Goal: Transaction & Acquisition: Book appointment/travel/reservation

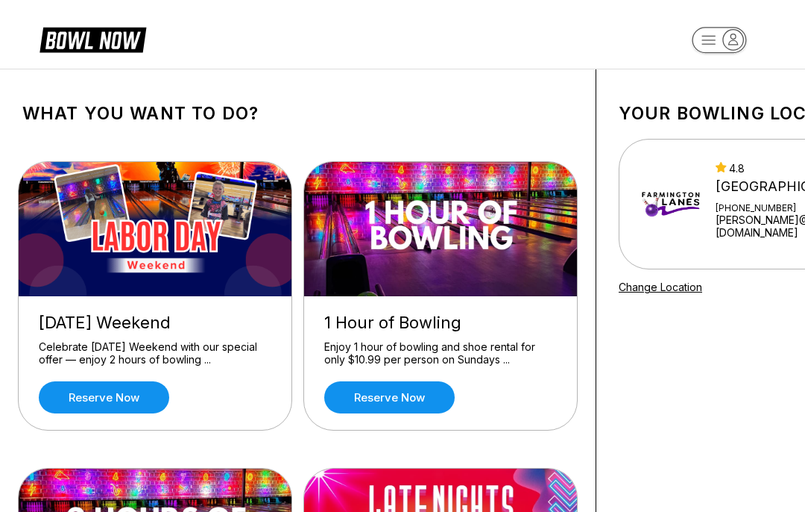
click at [139, 397] on link "Reserve now" at bounding box center [104, 397] width 131 height 32
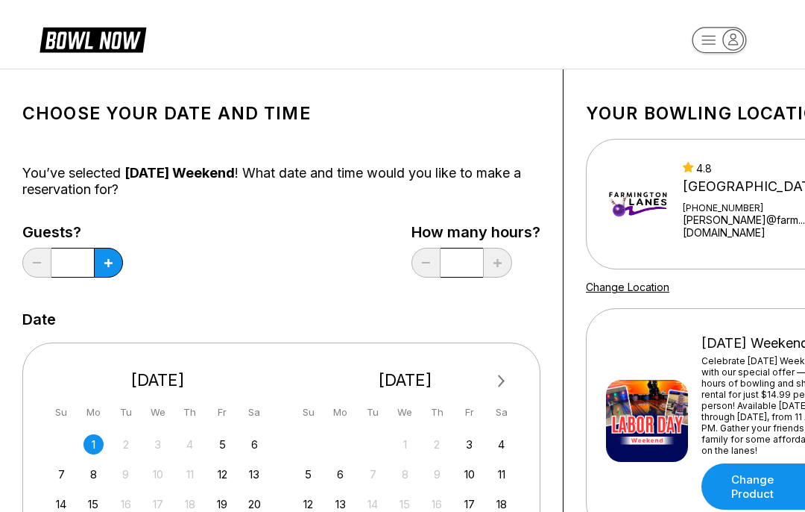
click at [98, 444] on div "1" at bounding box center [94, 444] width 20 height 20
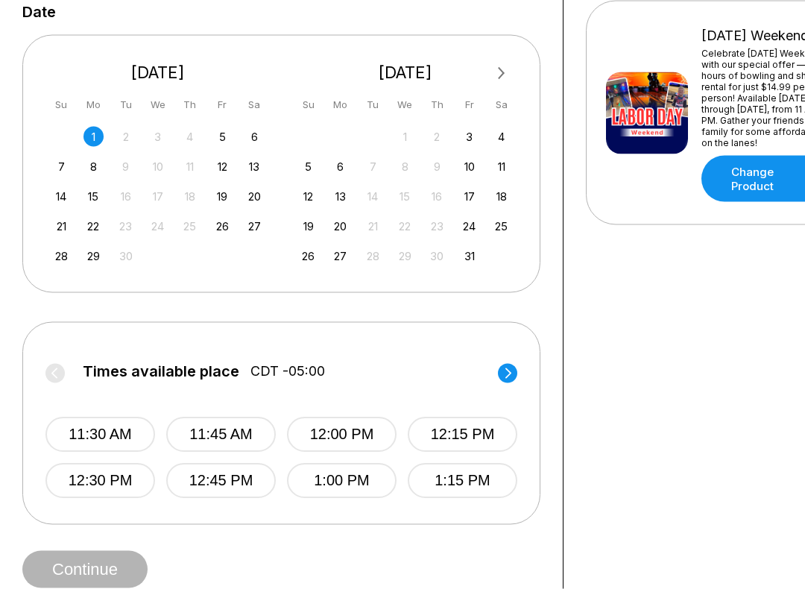
click at [127, 444] on button "11:30 AM" at bounding box center [100, 435] width 110 height 35
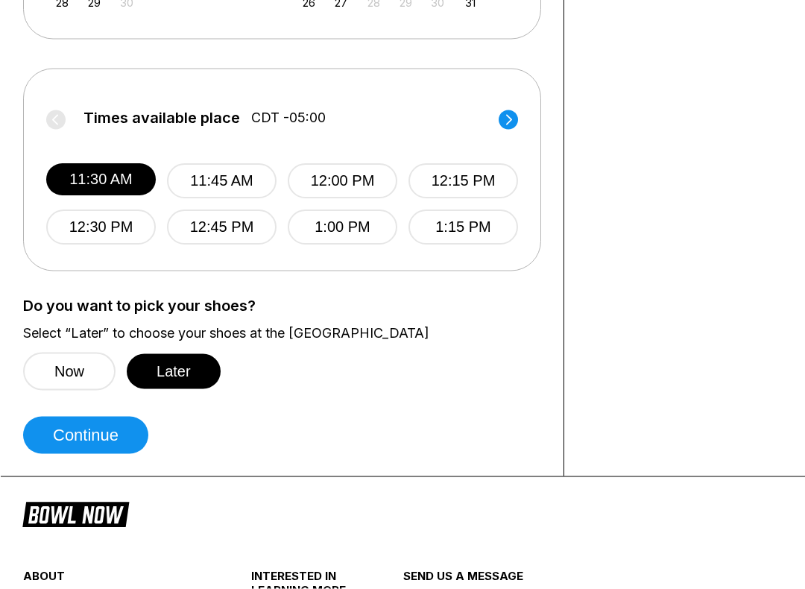
scroll to position [562, 0]
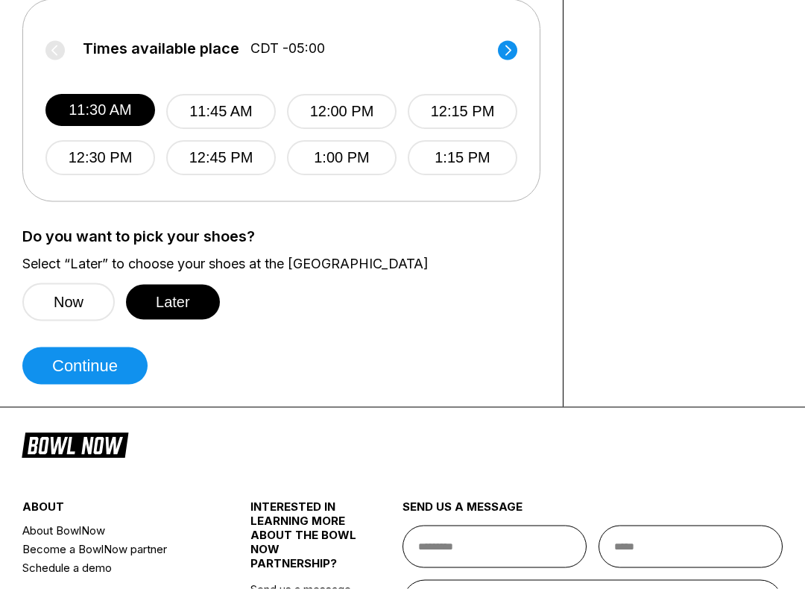
click at [119, 372] on button "Continue" at bounding box center [84, 366] width 125 height 37
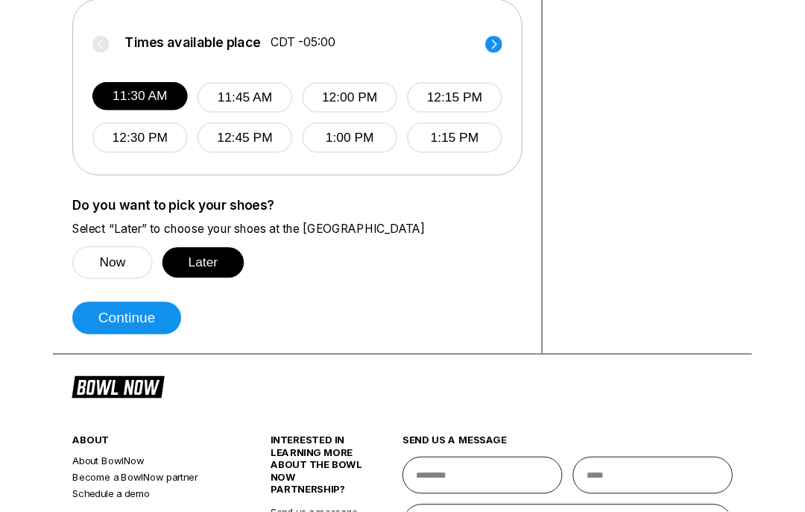
scroll to position [631, 0]
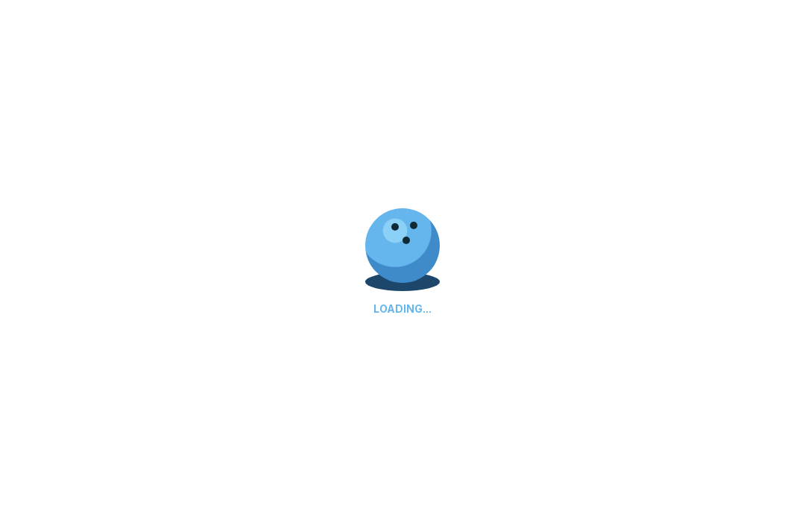
select select "**"
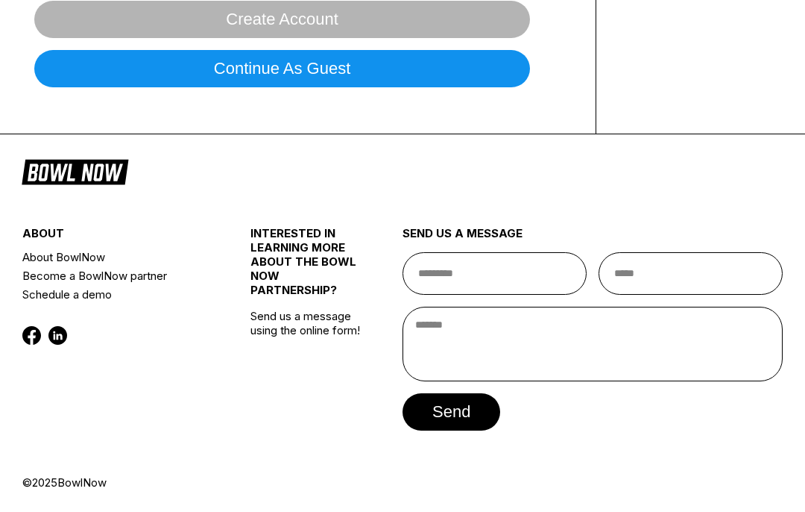
scroll to position [0, 0]
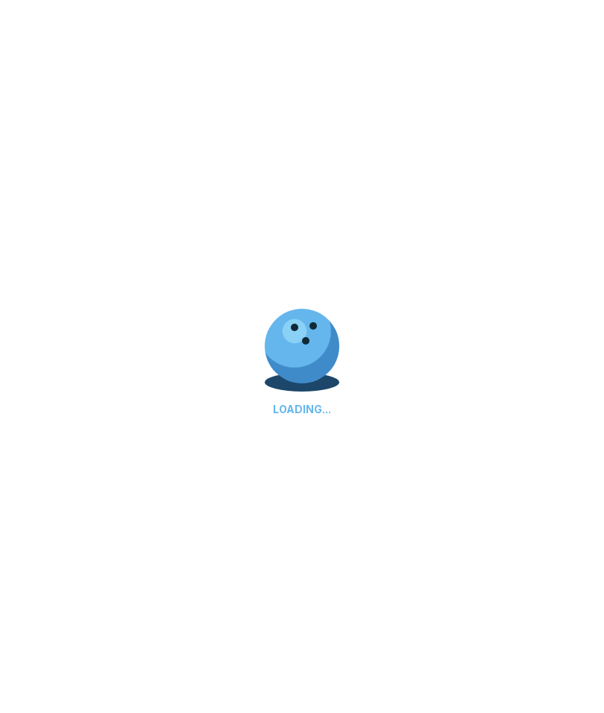
select select "**"
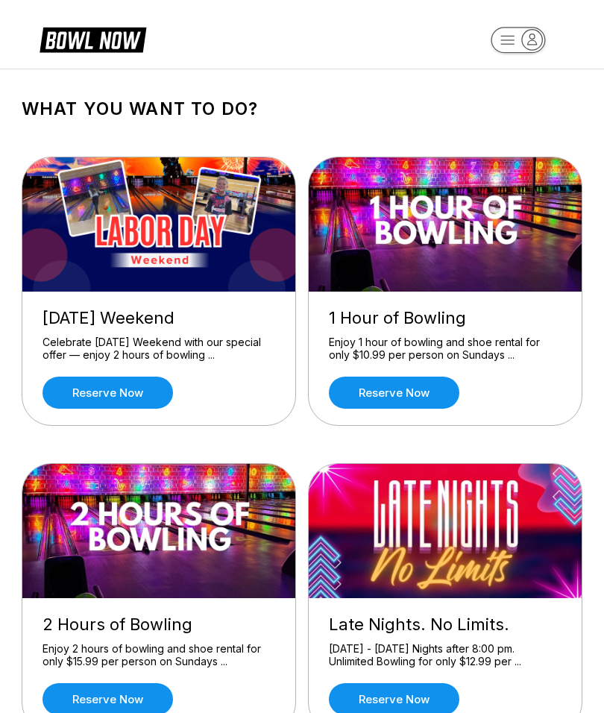
click at [87, 397] on link "Reserve now" at bounding box center [108, 393] width 131 height 32
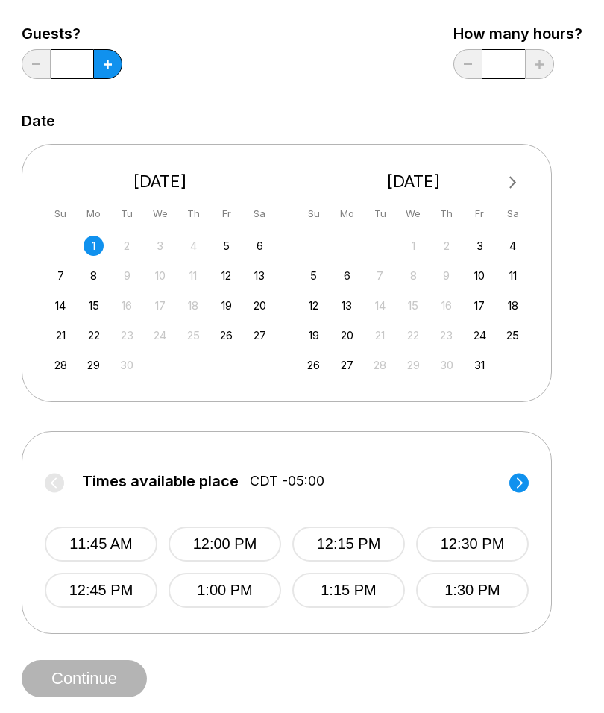
scroll to position [197, 0]
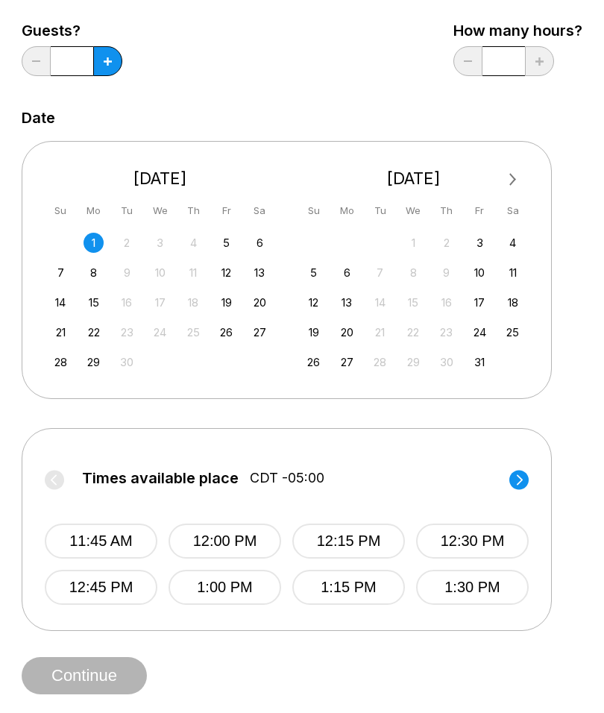
click at [124, 535] on button "11:45 AM" at bounding box center [101, 541] width 113 height 35
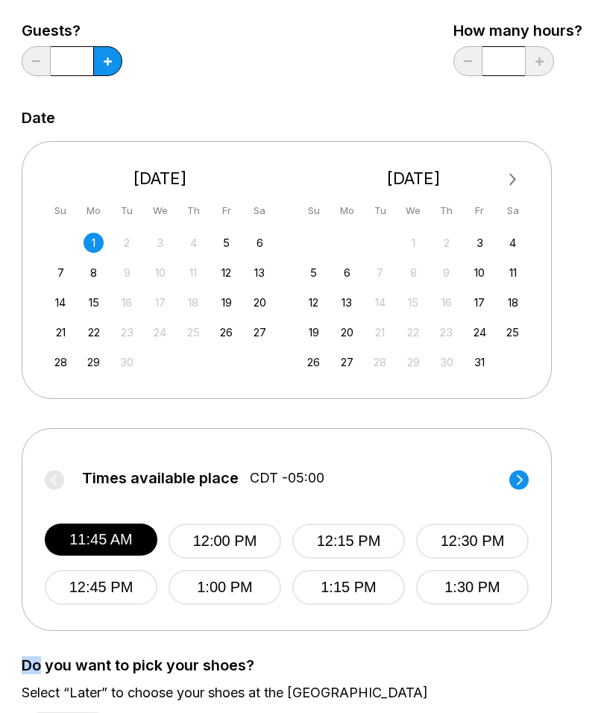
click at [567, 394] on div "Next Month September 2025 Su Mo Tu We Th Fr Sa 31 1 2 3 4 5 6 7 8 9 10 11 12 13…" at bounding box center [302, 263] width 561 height 275
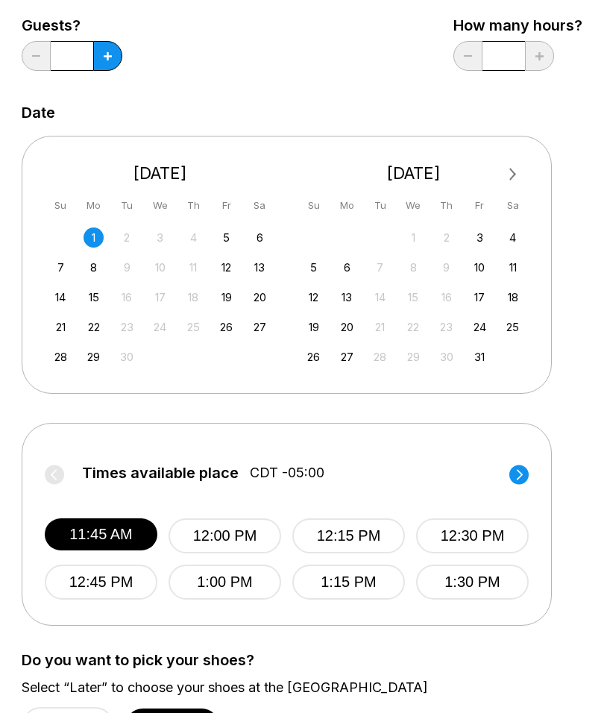
scroll to position [203, 0]
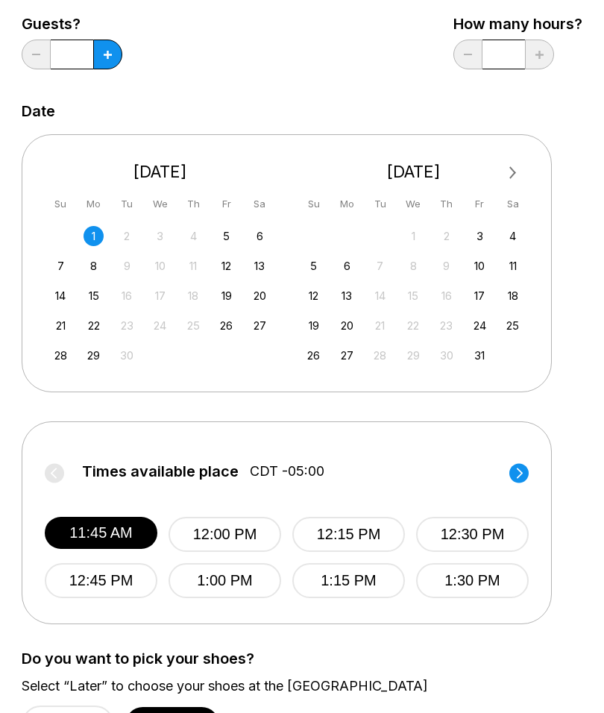
click at [114, 56] on button at bounding box center [107, 55] width 29 height 30
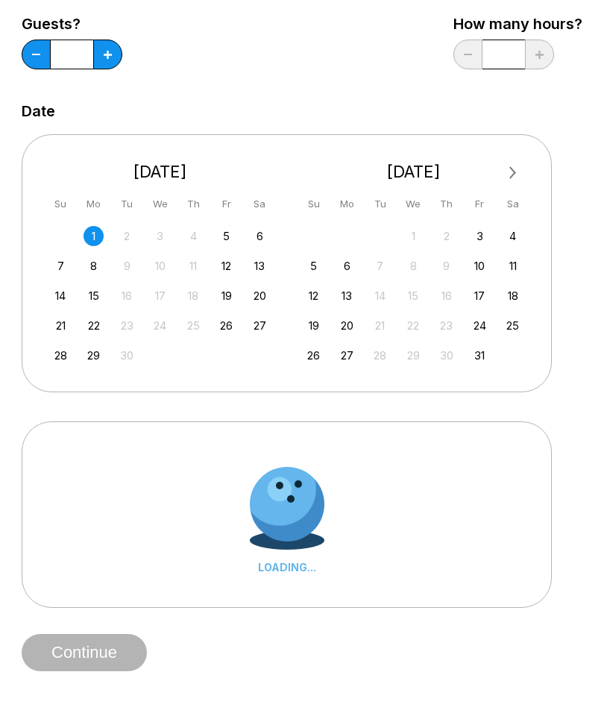
type input "*"
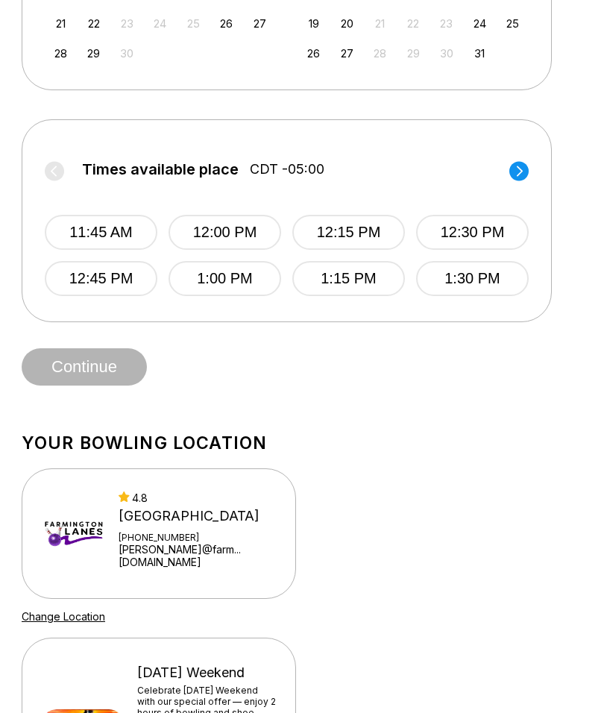
scroll to position [505, 0]
click at [115, 236] on button "11:45 AM" at bounding box center [101, 233] width 113 height 35
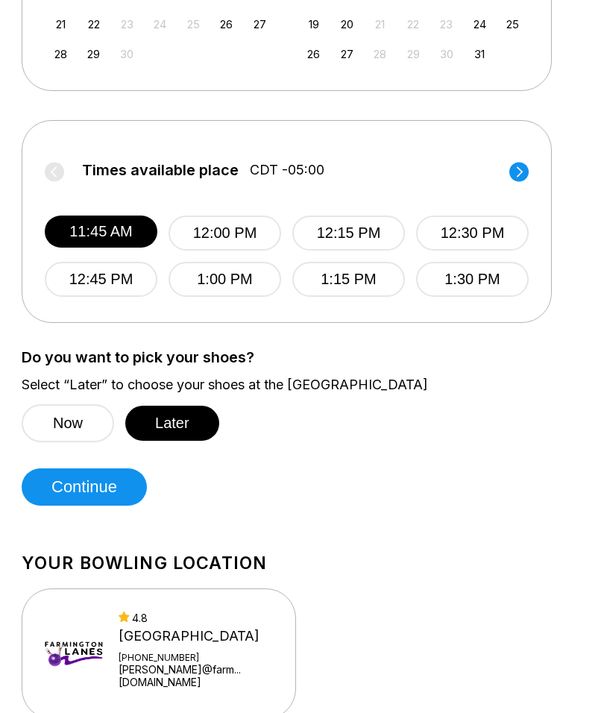
click at [125, 487] on button "Continue" at bounding box center [84, 486] width 125 height 37
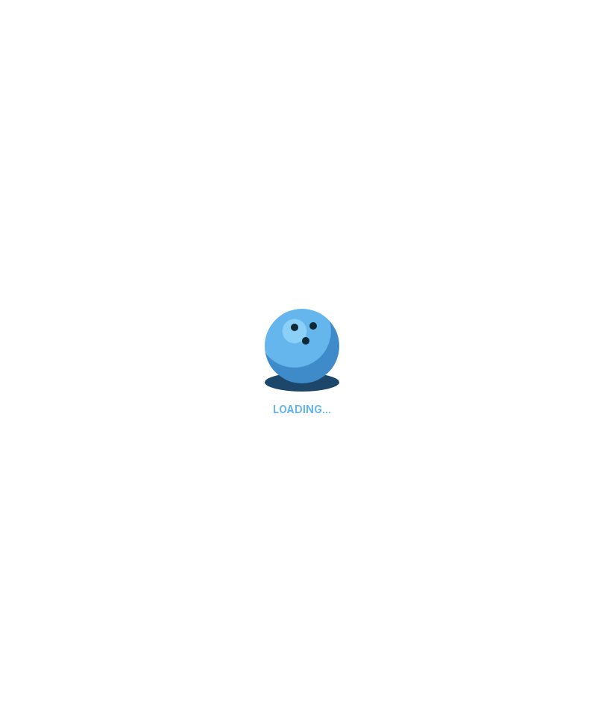
select select "**"
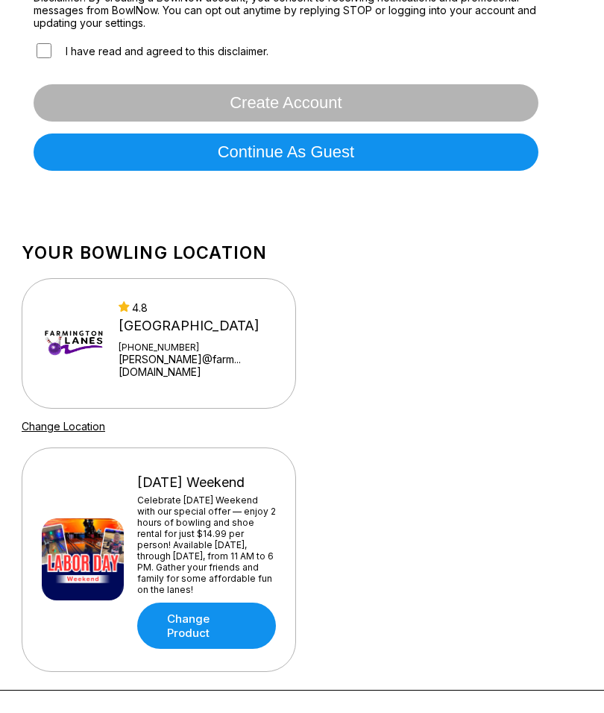
scroll to position [0, 0]
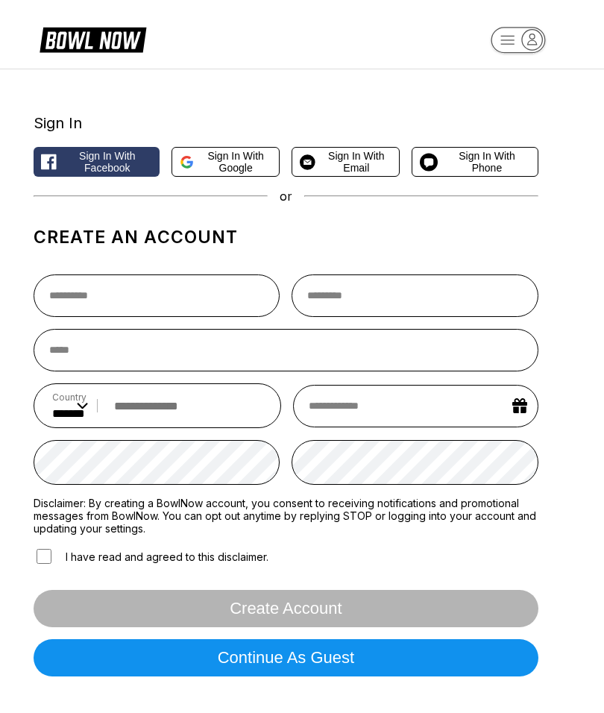
click at [488, 160] on span "Sign in with Phone" at bounding box center [487, 162] width 87 height 24
select select "**"
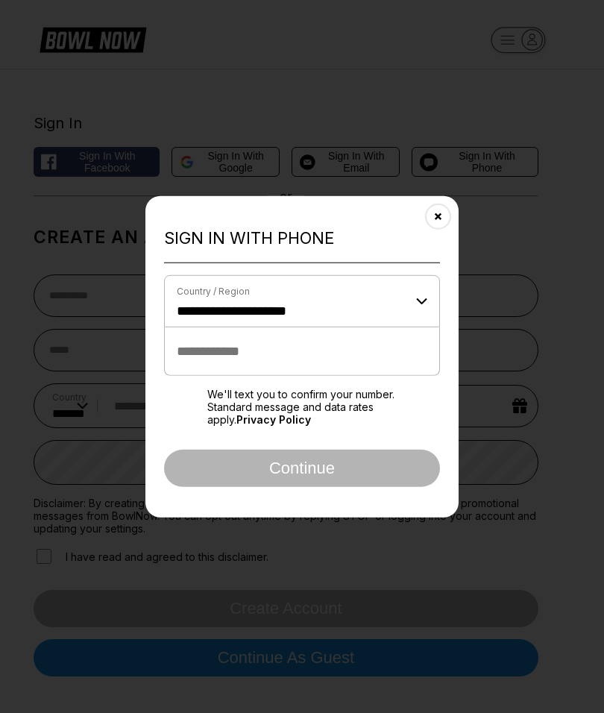
click at [302, 350] on input "tel" at bounding box center [302, 351] width 276 height 48
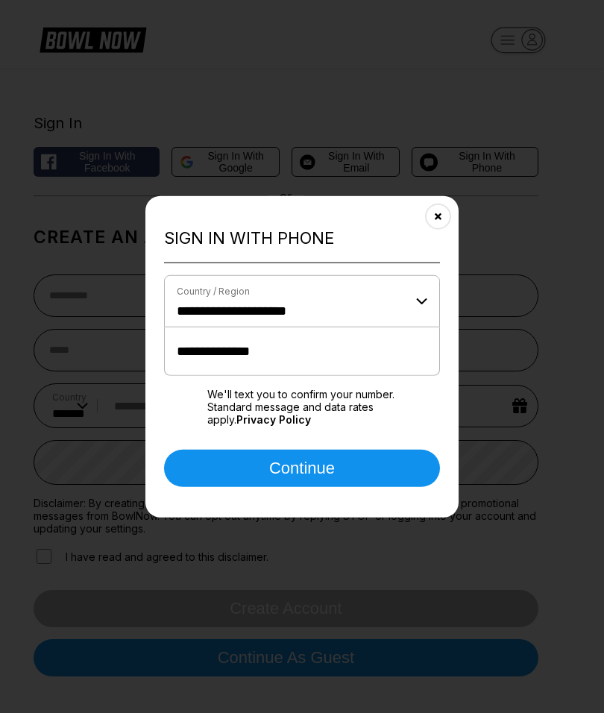
type input "**********"
click at [387, 450] on button "Continue" at bounding box center [302, 467] width 276 height 37
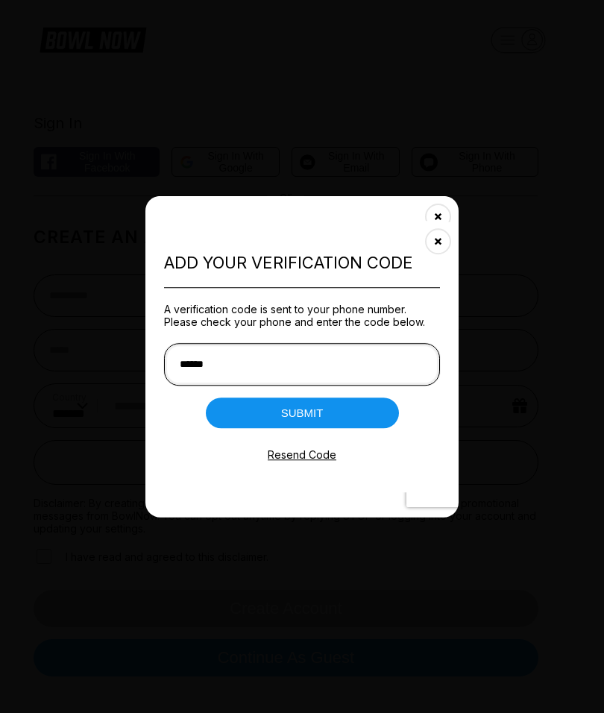
type input "******"
click at [339, 409] on button "Submit" at bounding box center [302, 412] width 193 height 31
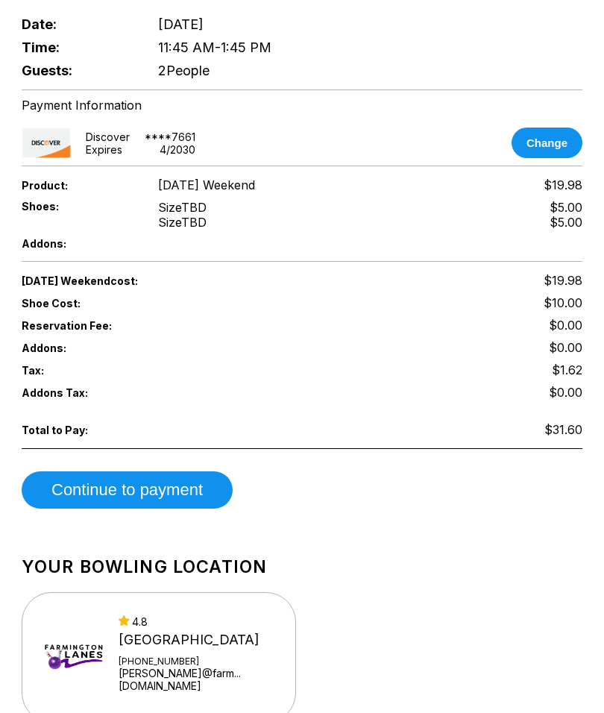
scroll to position [689, 0]
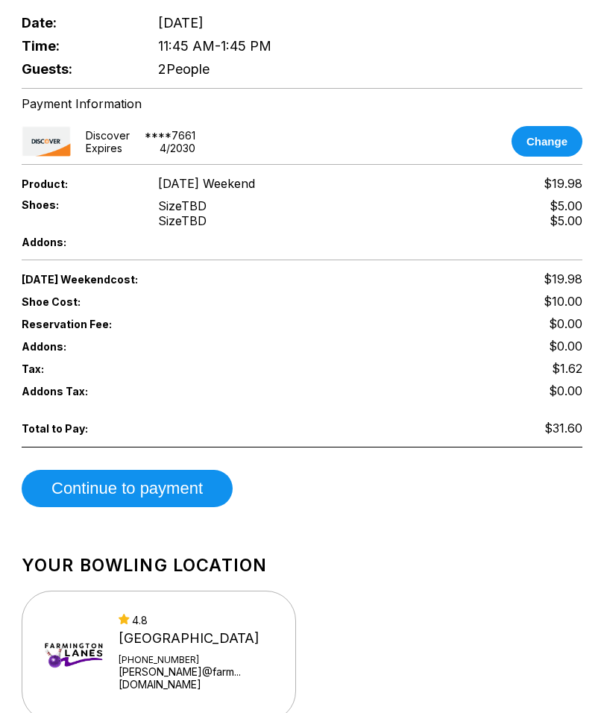
click at [201, 485] on button "Continue to payment" at bounding box center [127, 488] width 211 height 37
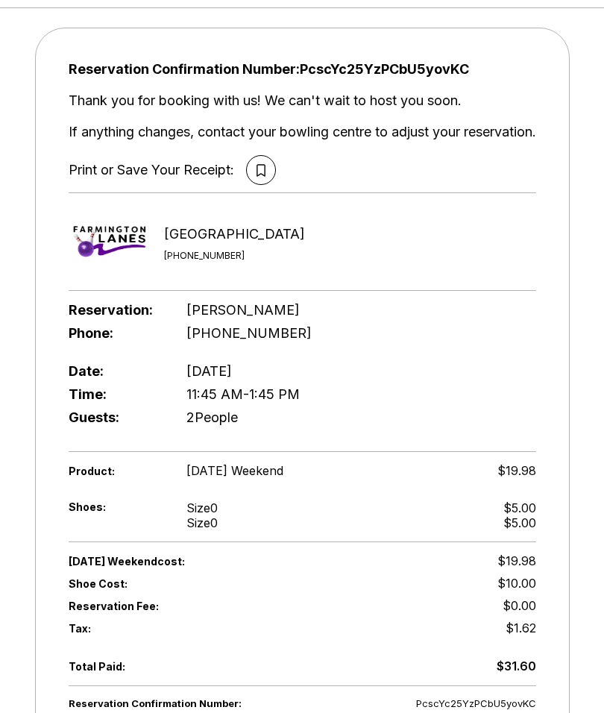
scroll to position [68, 0]
click at [311, 708] on div "Reservation Confirmation Number: PcscYc25YzPCbU5yovKC" at bounding box center [303, 703] width 468 height 19
